Goal: Connect with others: Connect with others

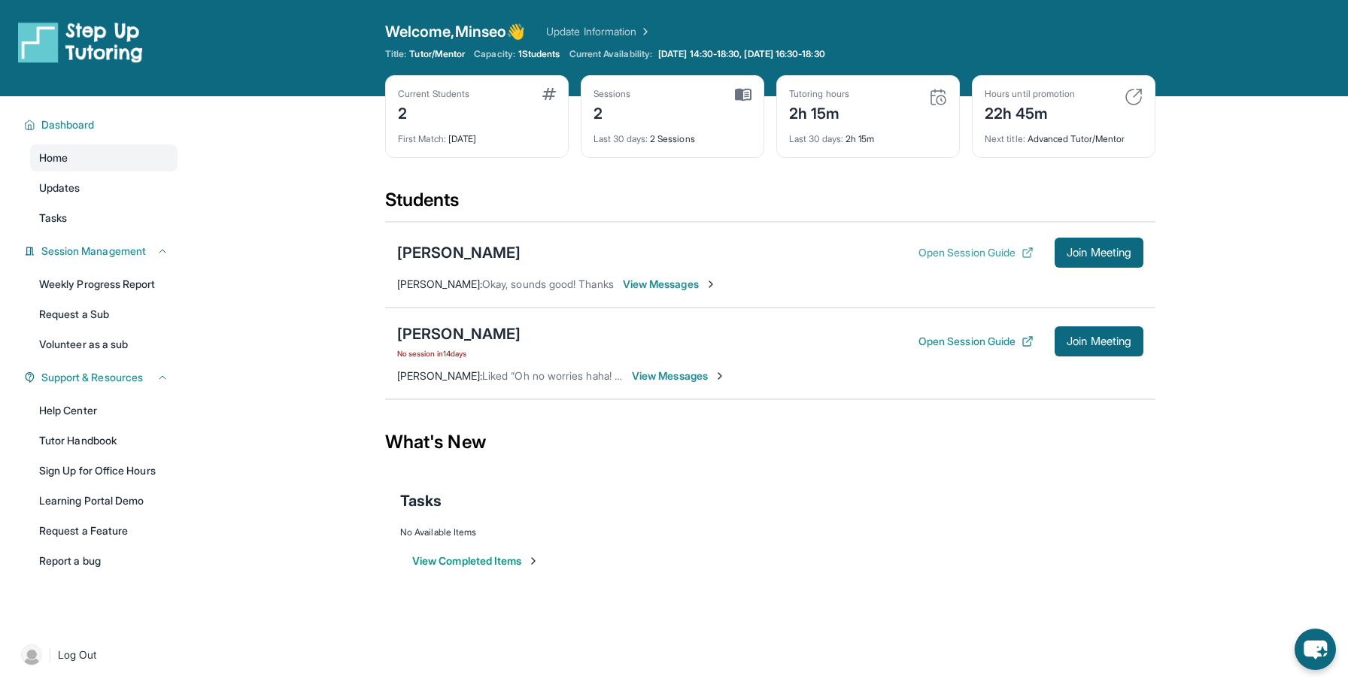
click at [966, 258] on button "Open Session Guide" at bounding box center [975, 252] width 115 height 15
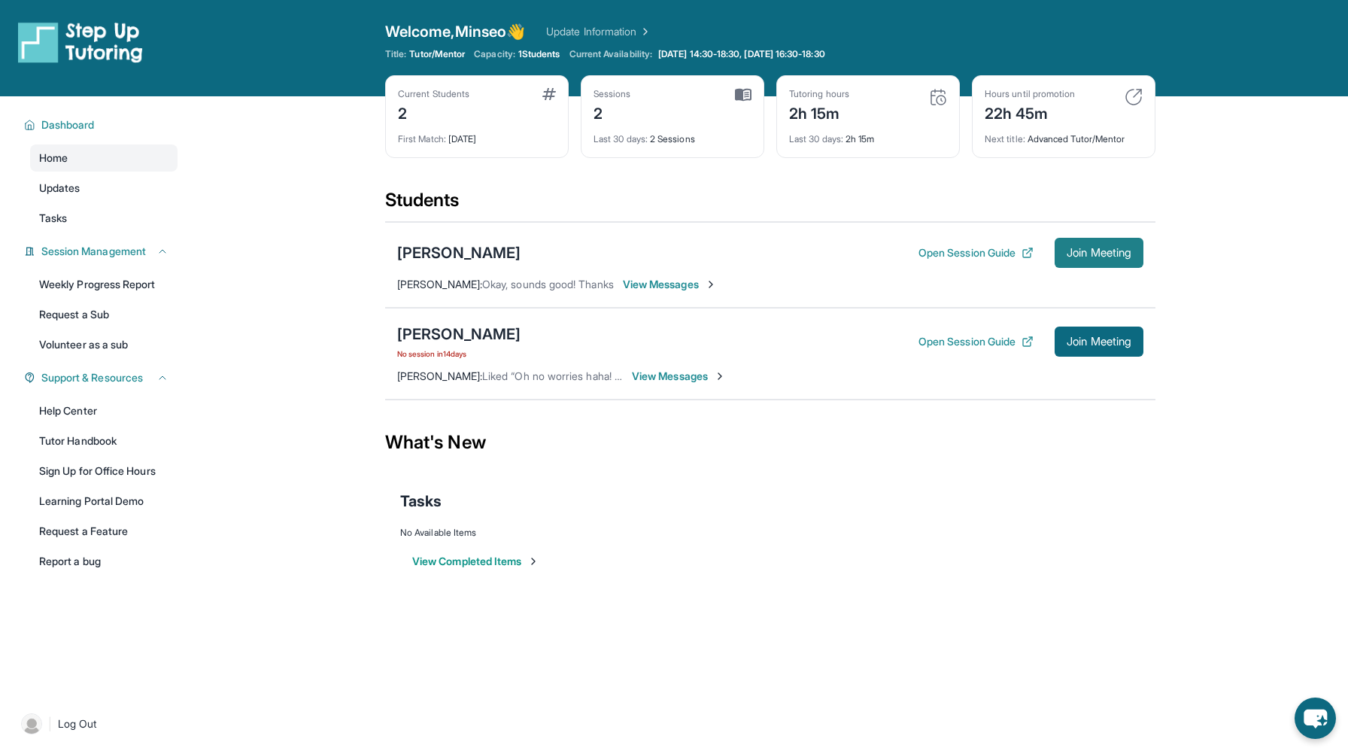
click at [1097, 260] on button "Join Meeting" at bounding box center [1098, 253] width 89 height 30
click at [1121, 337] on span "Join Meeting" at bounding box center [1099, 341] width 65 height 9
click at [964, 345] on button "Open Session Guide" at bounding box center [975, 341] width 115 height 15
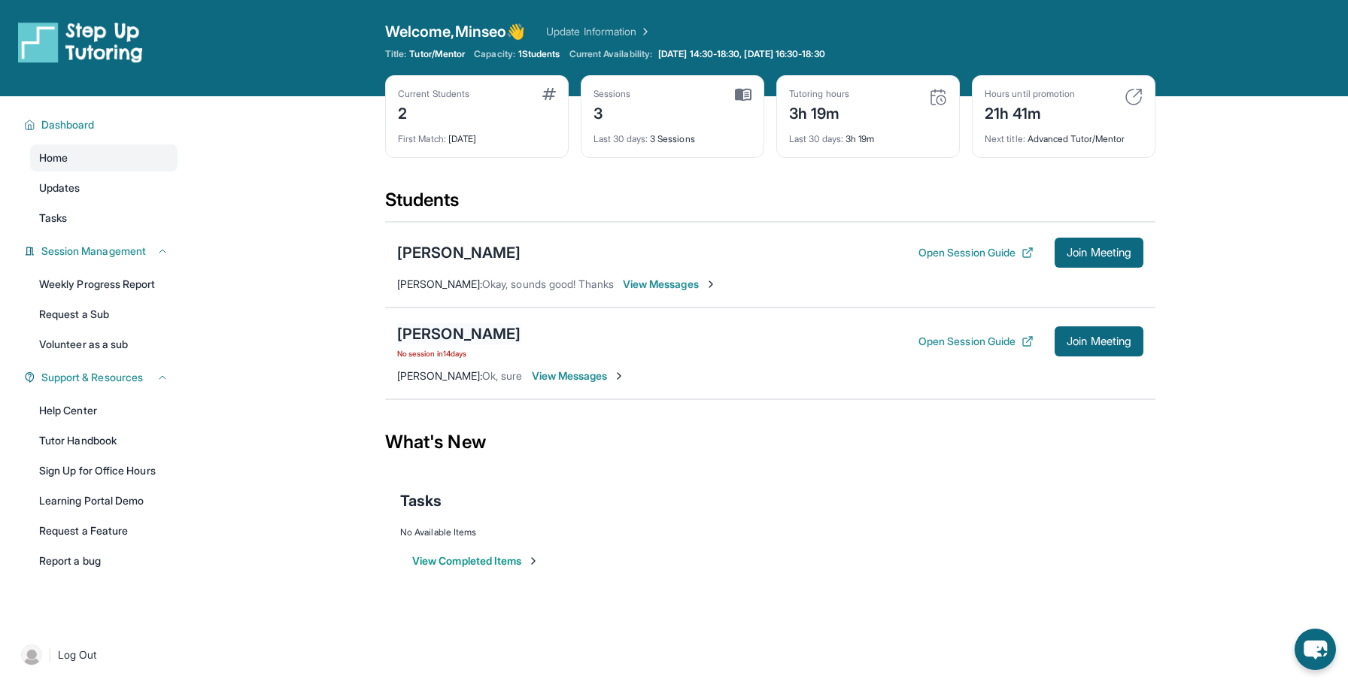
click at [432, 334] on div "[PERSON_NAME]" at bounding box center [458, 333] width 123 height 21
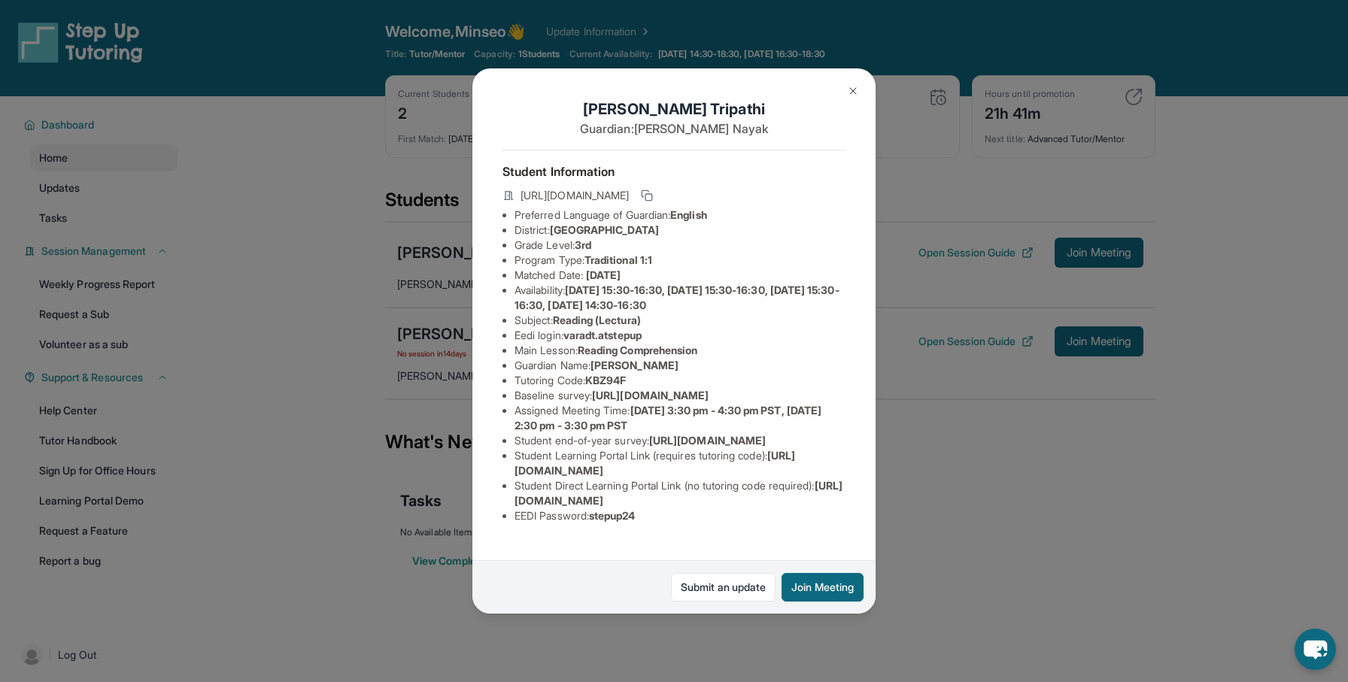
scroll to position [86, 0]
drag, startPoint x: 778, startPoint y: 488, endPoint x: 487, endPoint y: 487, distance: 290.3
click at [487, 487] on div "[PERSON_NAME] Guardian: [PERSON_NAME] Student Information [URL][DOMAIN_NAME] Pr…" at bounding box center [673, 341] width 403 height 546
copy span "[URL][DOMAIN_NAME]"
drag, startPoint x: 823, startPoint y: 519, endPoint x: 488, endPoint y: 520, distance: 334.7
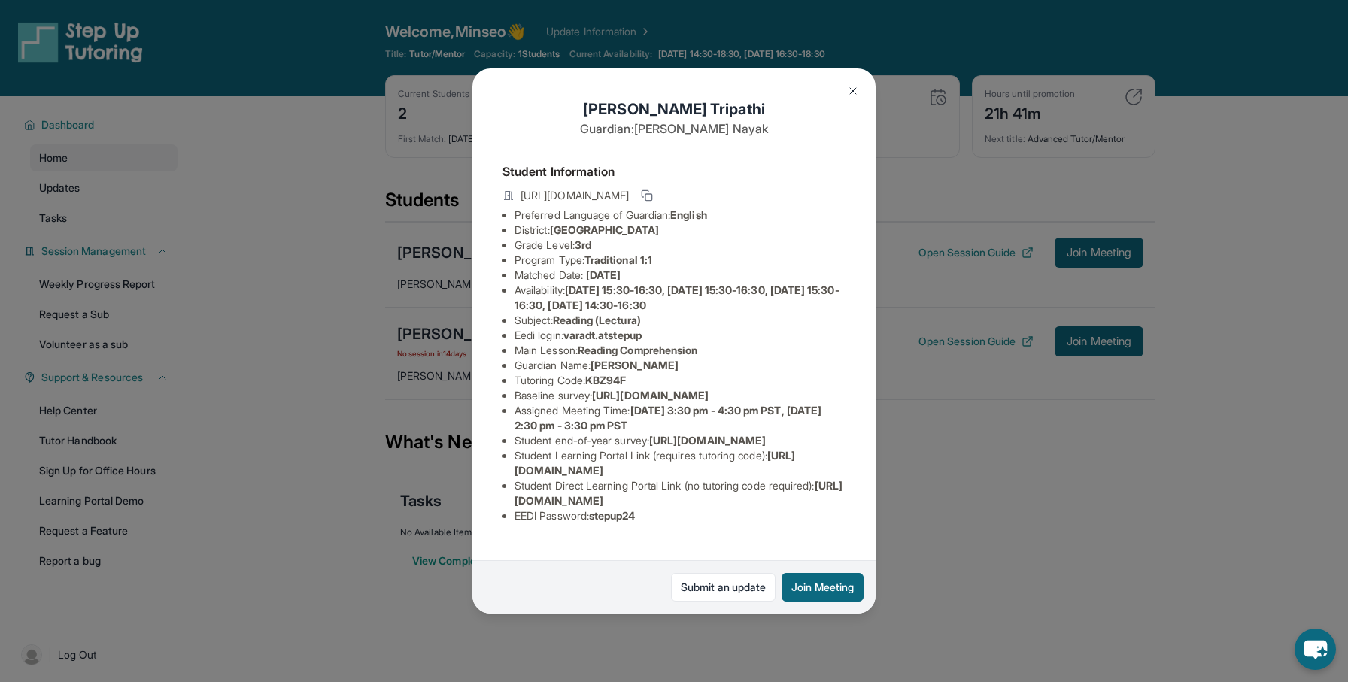
click at [488, 520] on div "[PERSON_NAME] Guardian: [PERSON_NAME] Student Information [URL][DOMAIN_NAME] Pr…" at bounding box center [673, 341] width 403 height 546
click at [653, 194] on icon at bounding box center [647, 196] width 12 height 12
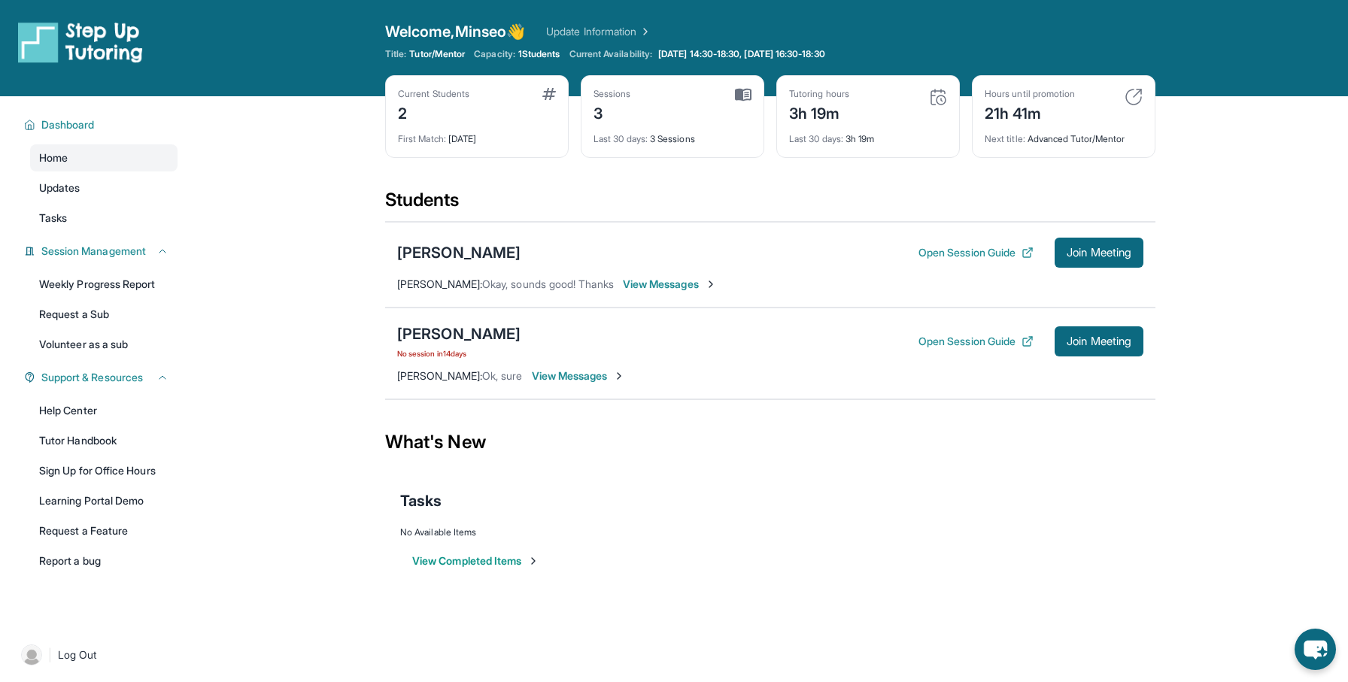
click at [825, 502] on div "Tasks" at bounding box center [770, 500] width 740 height 21
